Goal: Task Accomplishment & Management: Manage account settings

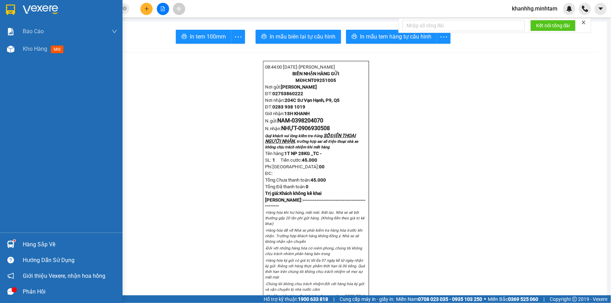
click at [12, 239] on div at bounding box center [11, 245] width 12 height 12
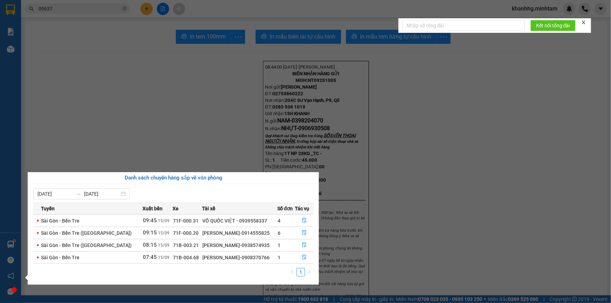
click at [152, 141] on section "Kết quả tìm kiếm ( 53 ) Bộ lọc Mã ĐH Trạng thái Món hàng Tổng cước Chưa cước Nh…" at bounding box center [305, 151] width 611 height 303
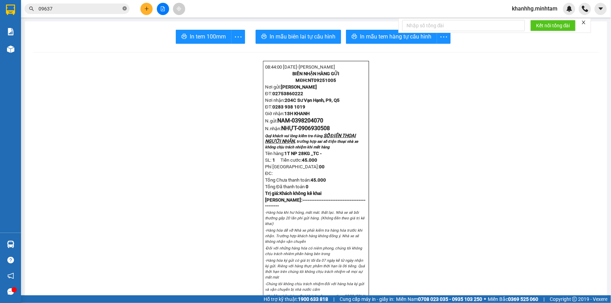
drag, startPoint x: 126, startPoint y: 8, endPoint x: 0, endPoint y: 21, distance: 126.4
click at [125, 7] on icon "close-circle" at bounding box center [125, 8] width 4 height 4
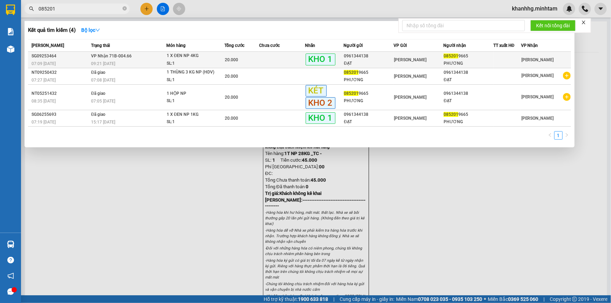
type input "085201"
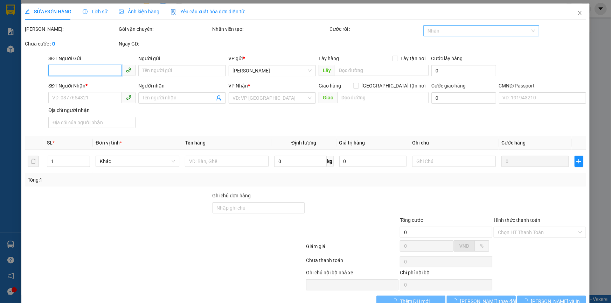
type input "0961344138"
type input "ĐẠT"
type input "0852019665"
type input "PHƯƠNG"
type input "KNM"
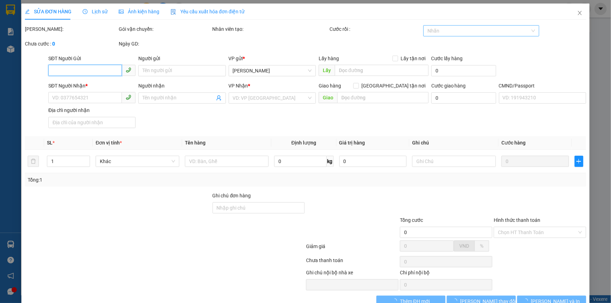
type input "20.000"
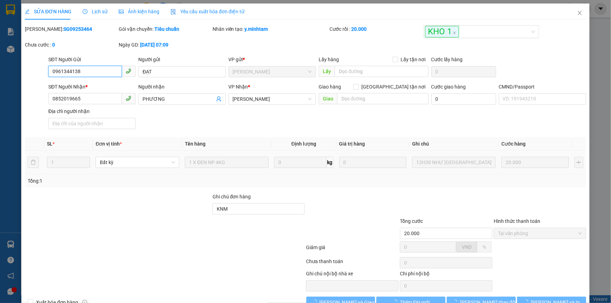
scroll to position [19, 0]
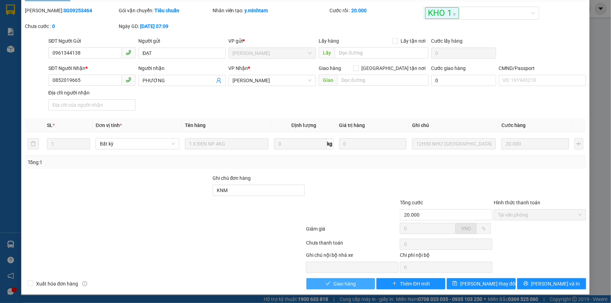
click at [343, 280] on span "Giao hàng" at bounding box center [345, 284] width 22 height 8
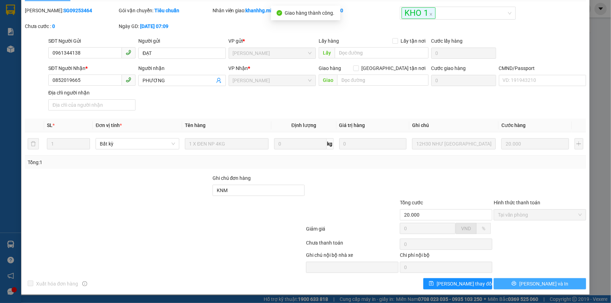
click at [558, 281] on button "[PERSON_NAME] và In" at bounding box center [540, 284] width 92 height 11
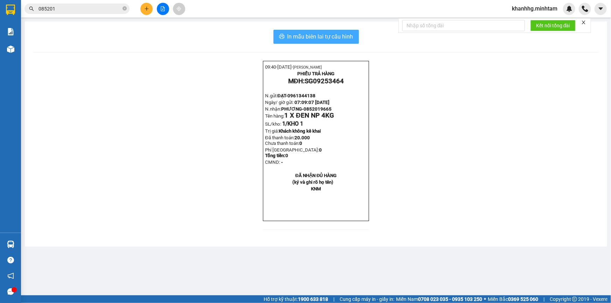
click at [336, 32] on button "In mẫu biên lai tự cấu hình" at bounding box center [316, 37] width 85 height 14
click at [107, 6] on input "085201" at bounding box center [80, 9] width 83 height 8
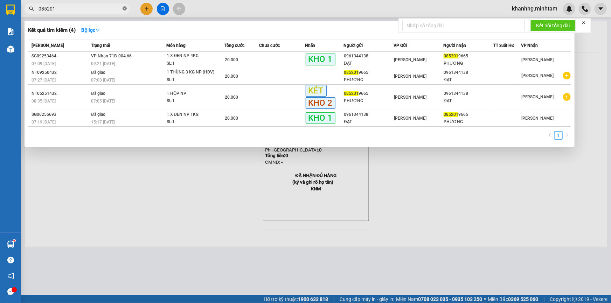
click at [125, 8] on icon "close-circle" at bounding box center [125, 8] width 4 height 4
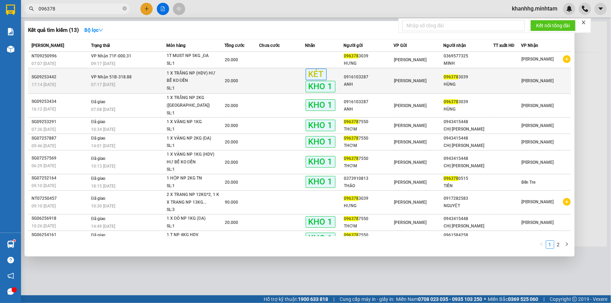
type input "096378"
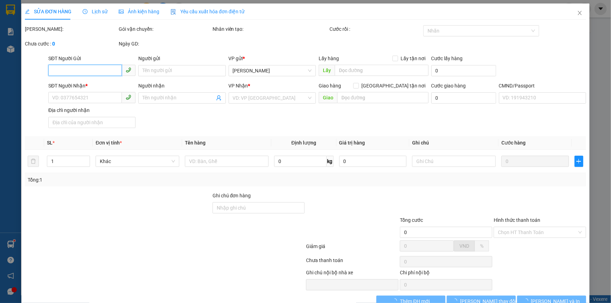
type input "0916103287"
type input "ANH"
type input "0963783039"
type input "HÙNG"
type input "ĐG"
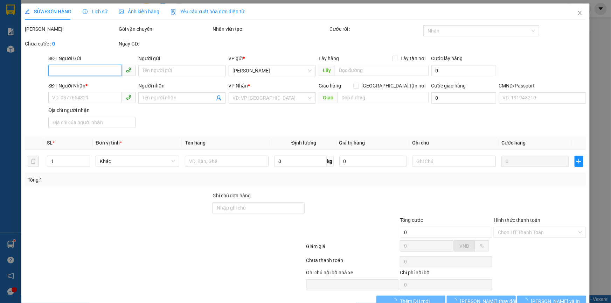
type input "20.000"
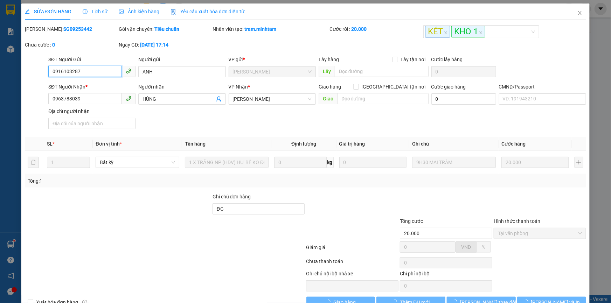
scroll to position [19, 0]
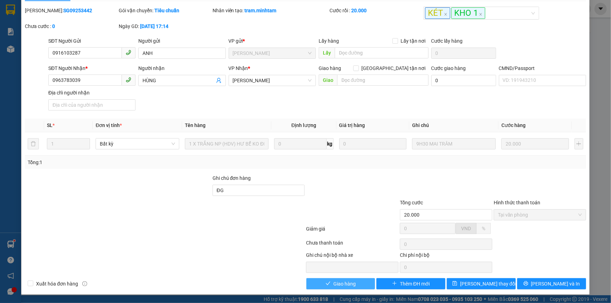
click at [350, 287] on span "Giao hàng" at bounding box center [345, 284] width 22 height 8
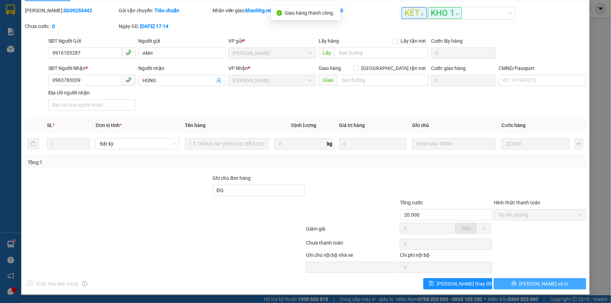
click at [537, 283] on span "[PERSON_NAME] và In" at bounding box center [544, 284] width 49 height 8
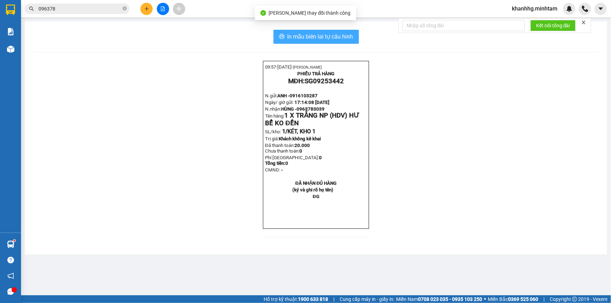
click at [334, 38] on span "In mẫu biên lai tự cấu hình" at bounding box center [321, 36] width 66 height 9
click at [335, 36] on span "In mẫu biên lai tự cấu hình" at bounding box center [321, 36] width 66 height 9
click at [126, 8] on icon "close-circle" at bounding box center [125, 8] width 4 height 4
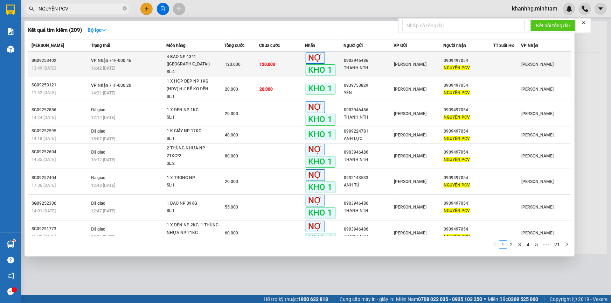
type input "NGUYÊN PCV"
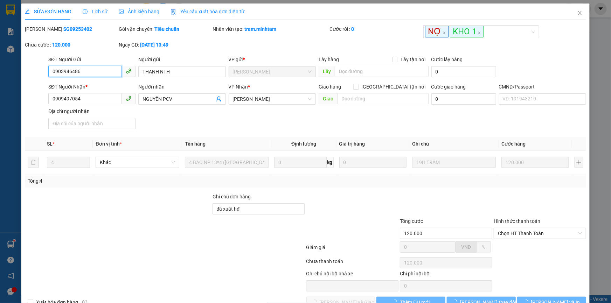
type input "0903946486"
type input "THANH NTH"
type input "0909497054"
type input "NGUYÊN PCV"
type input "đã xuất hđ"
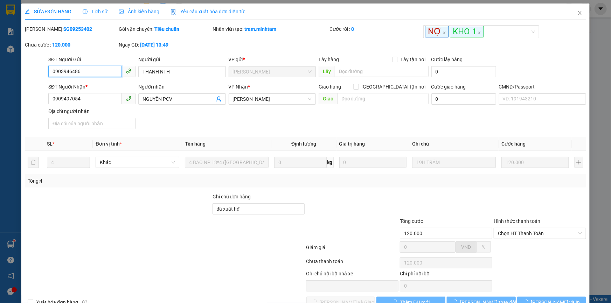
type input "120.000"
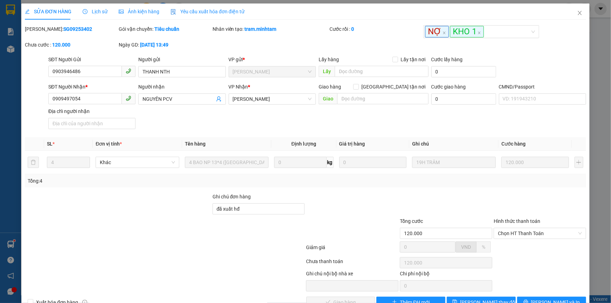
click at [21, 189] on div "SỬA ĐƠN HÀNG Lịch sử Ảnh kiện hàng Yêu cầu xuất hóa đơn điện tử Total Paid Fee …" at bounding box center [305, 159] width 569 height 310
click at [579, 11] on span "Close" at bounding box center [580, 14] width 20 height 20
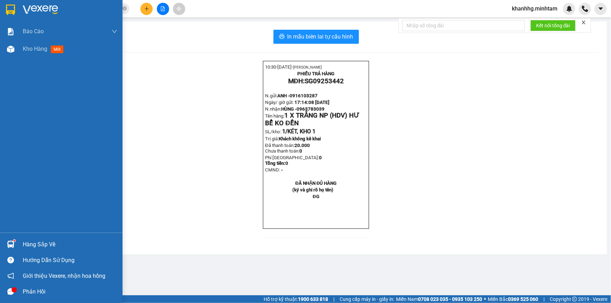
click at [9, 247] on img at bounding box center [10, 244] width 7 height 7
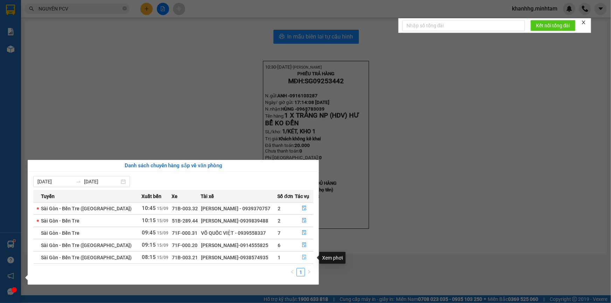
click at [302, 256] on icon "file-done" at bounding box center [304, 257] width 5 height 5
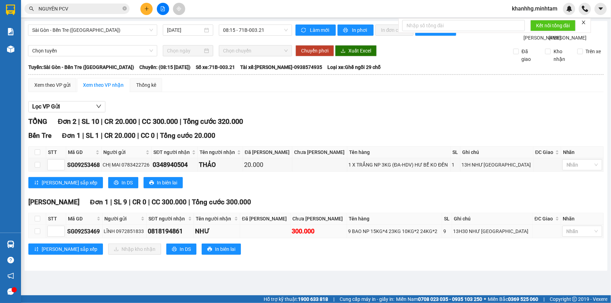
click at [39, 233] on td at bounding box center [38, 232] width 18 height 14
click at [36, 222] on input "checkbox" at bounding box center [38, 219] width 6 height 6
checkbox input "true"
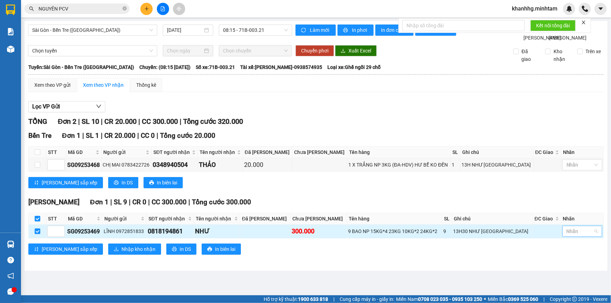
click at [581, 236] on div at bounding box center [578, 231] width 29 height 8
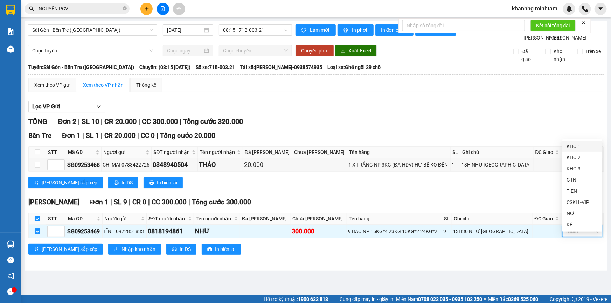
click at [575, 144] on div "KHO 1" at bounding box center [583, 147] width 32 height 8
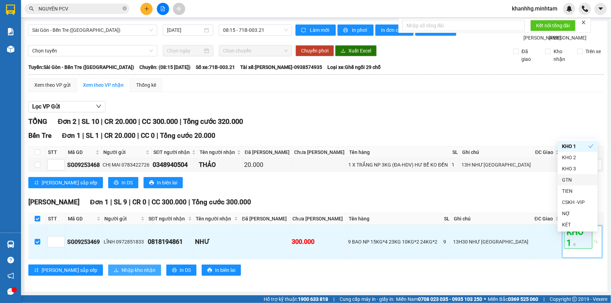
click at [122, 274] on span "Nhập kho nhận" at bounding box center [139, 271] width 34 height 8
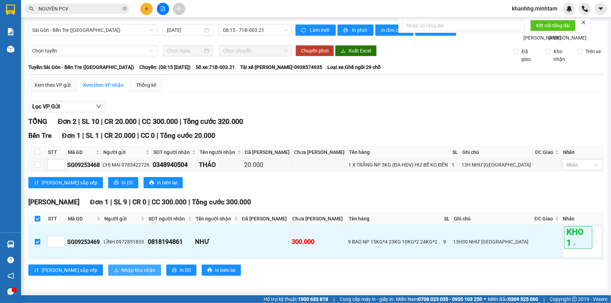
click at [122, 274] on span "Nhập kho nhận" at bounding box center [139, 271] width 34 height 8
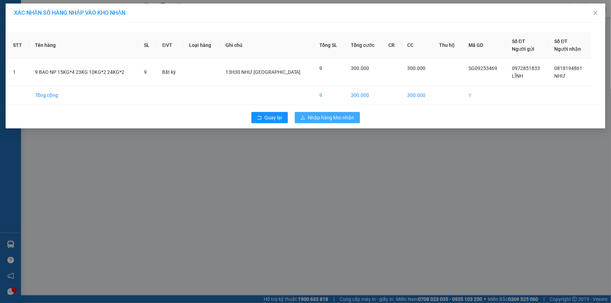
click at [336, 114] on span "Nhập hàng kho nhận" at bounding box center [331, 118] width 46 height 8
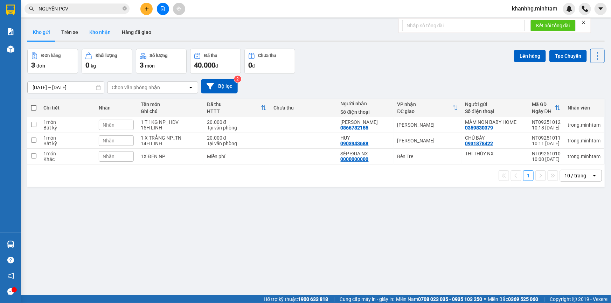
click at [98, 29] on button "Kho nhận" at bounding box center [100, 32] width 33 height 17
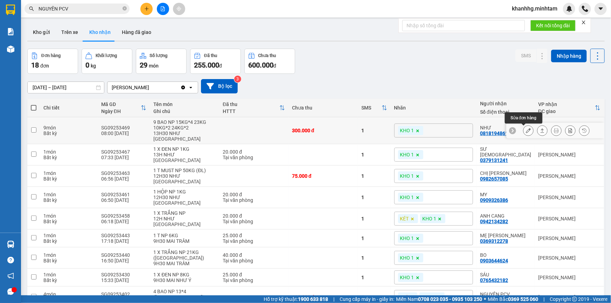
click at [526, 131] on icon at bounding box center [528, 130] width 5 height 5
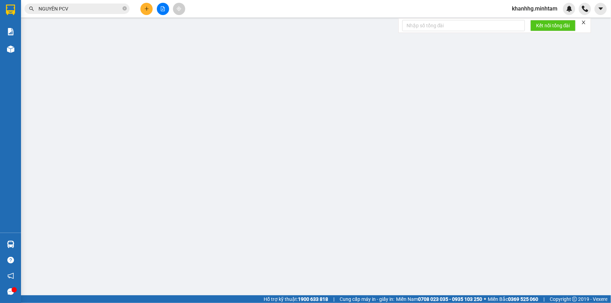
type input "0972851833"
type input "LĨNH"
type input "0818194861"
type input "NHƯ"
type input "300.000"
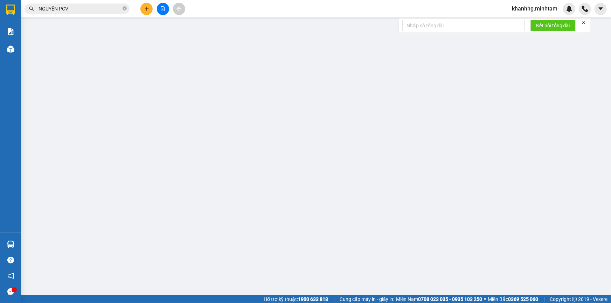
type input "300.000"
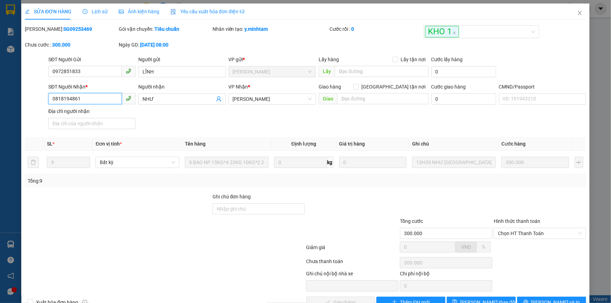
drag, startPoint x: 85, startPoint y: 98, endPoint x: 27, endPoint y: 95, distance: 58.9
click at [28, 99] on div "SĐT Người Nhận * 0818194861 0818194861 Người nhận NHƯ VP Nhận * Ngã Tư Huyện …" at bounding box center [305, 107] width 563 height 49
click at [228, 208] on input "Ghi chú đơn hàng" at bounding box center [259, 209] width 92 height 11
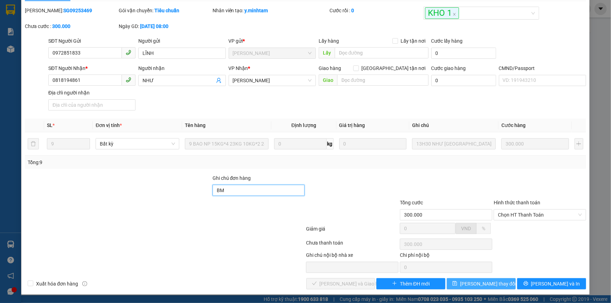
type input "BM"
click at [476, 286] on span "[PERSON_NAME] thay đổi" at bounding box center [488, 284] width 56 height 8
